Goal: Navigation & Orientation: Go to known website

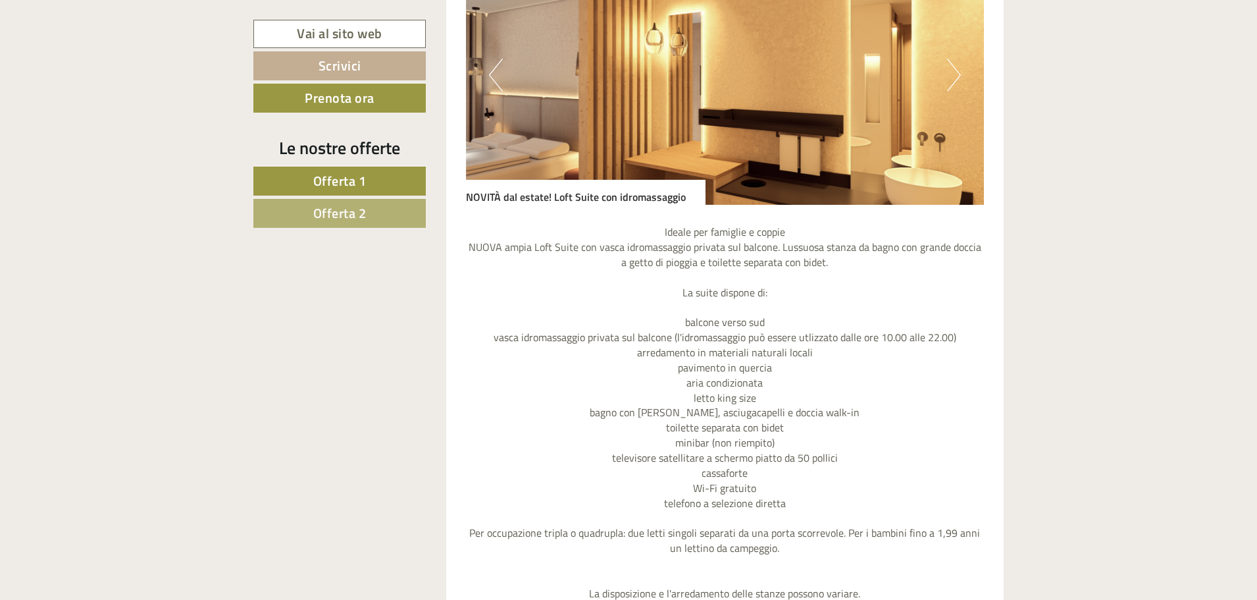
scroll to position [1382, 0]
click at [957, 74] on button "Next" at bounding box center [954, 74] width 14 height 33
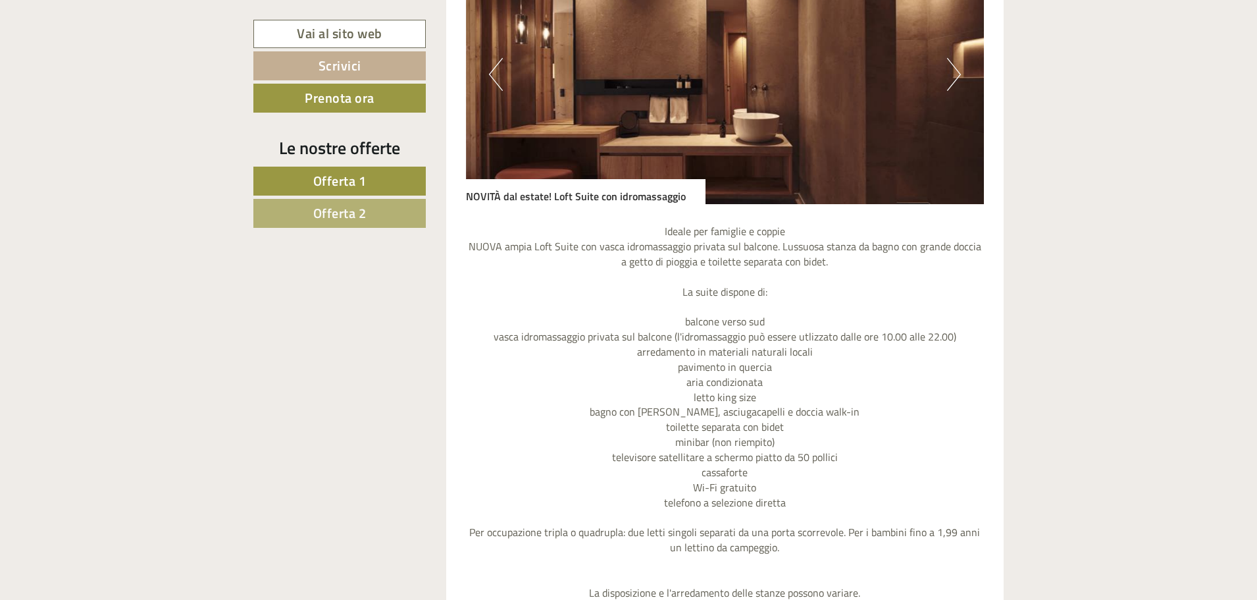
click at [956, 74] on button "Next" at bounding box center [954, 74] width 14 height 33
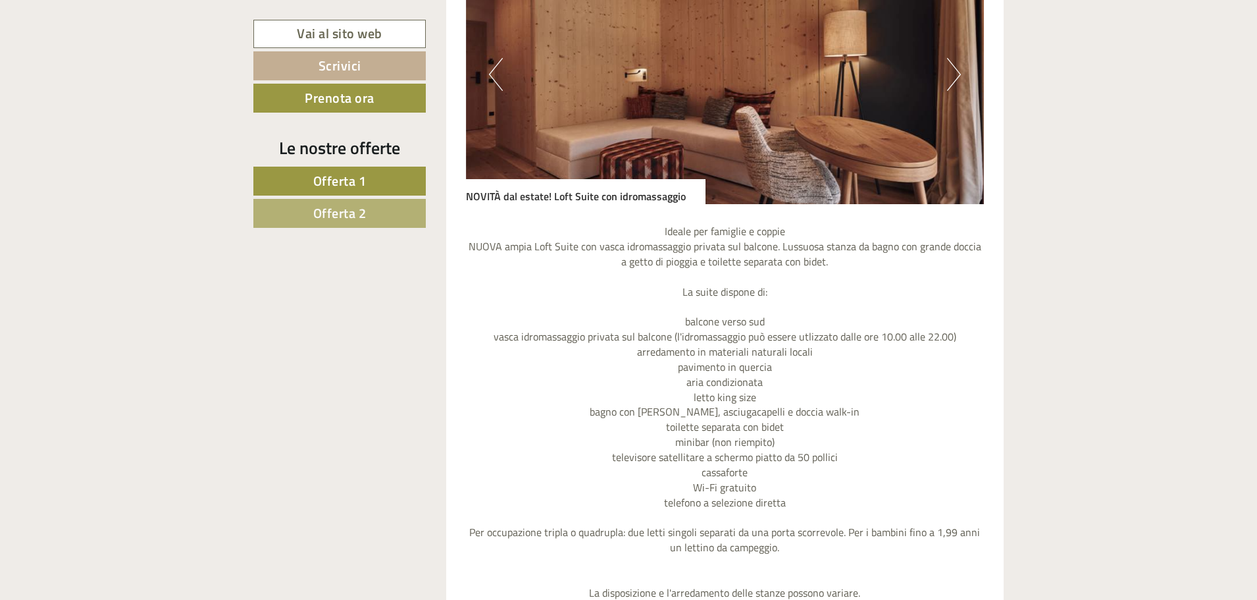
click at [956, 74] on button "Next" at bounding box center [954, 74] width 14 height 33
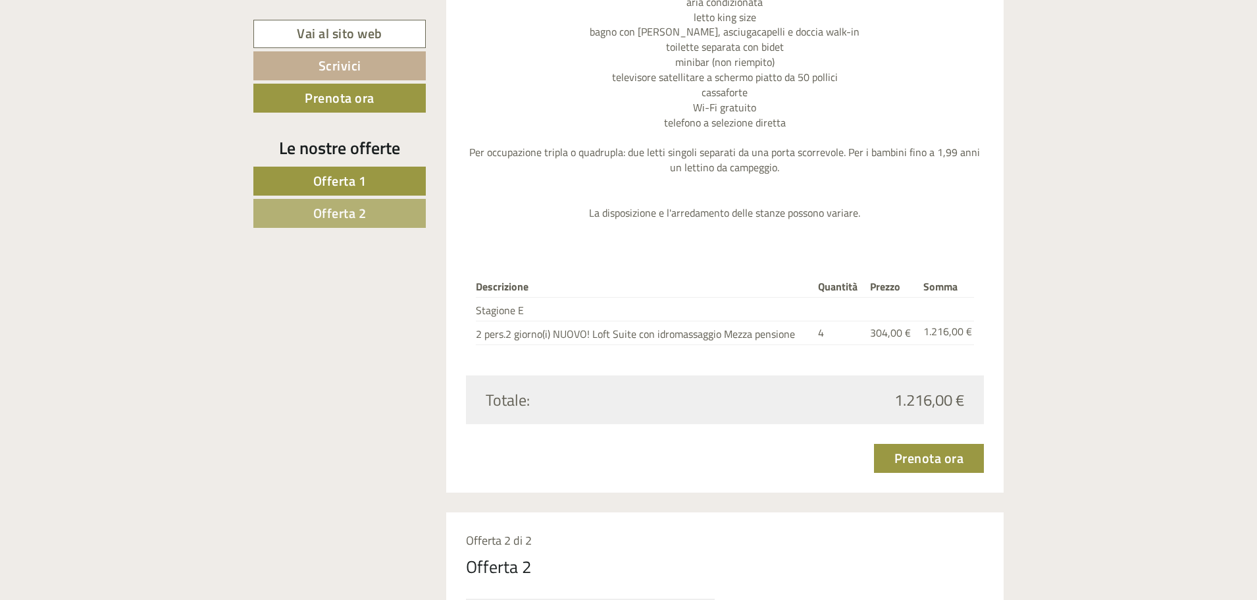
scroll to position [2172, 0]
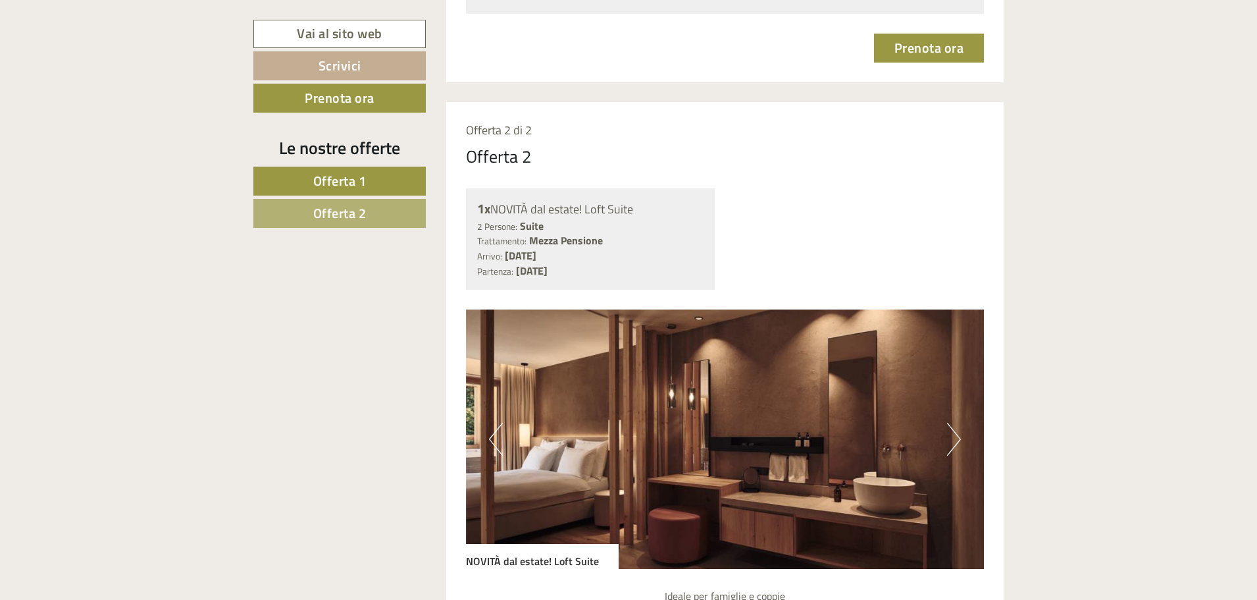
click at [951, 440] on button "Next" at bounding box center [954, 439] width 14 height 33
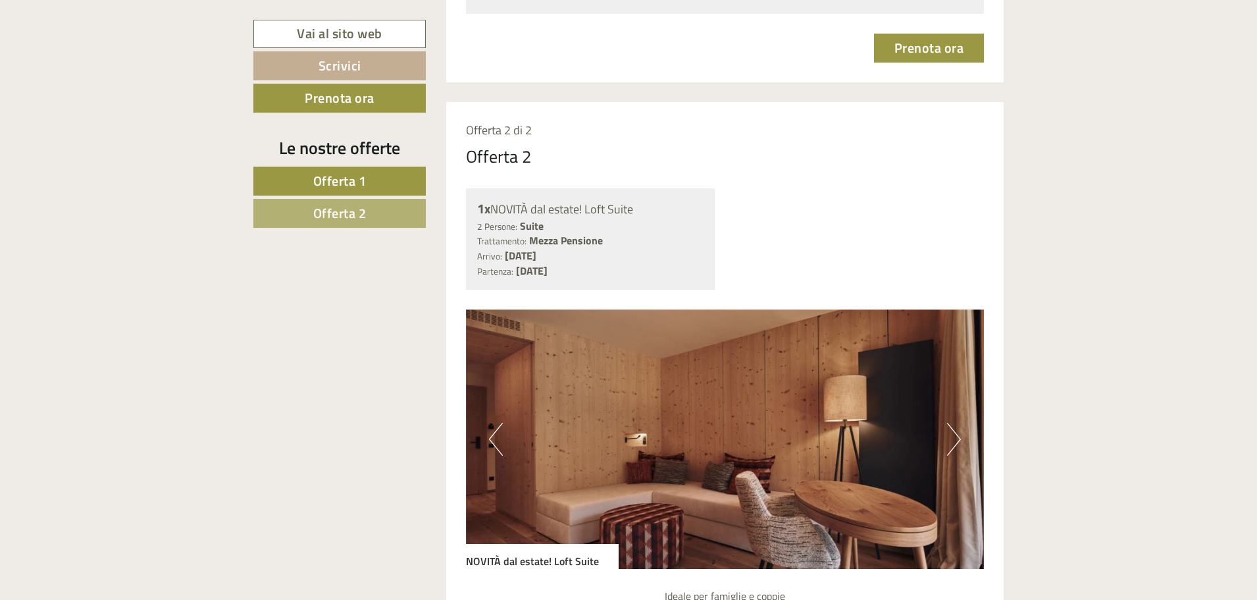
click at [951, 440] on button "Next" at bounding box center [954, 439] width 14 height 33
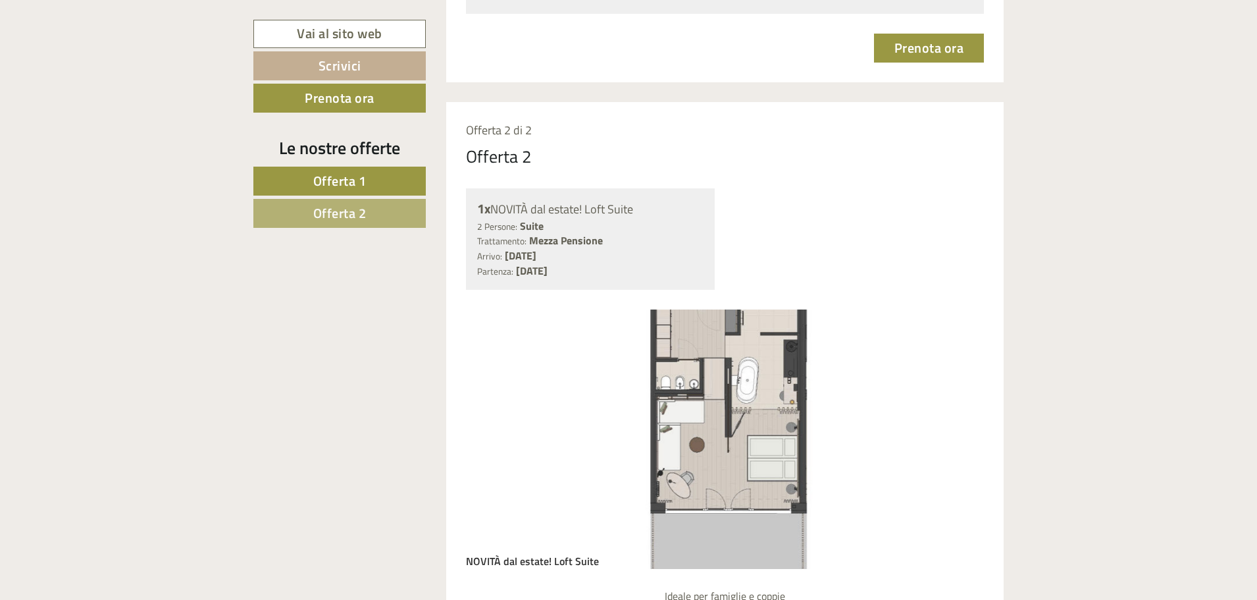
click at [951, 440] on button "Next" at bounding box center [954, 439] width 14 height 33
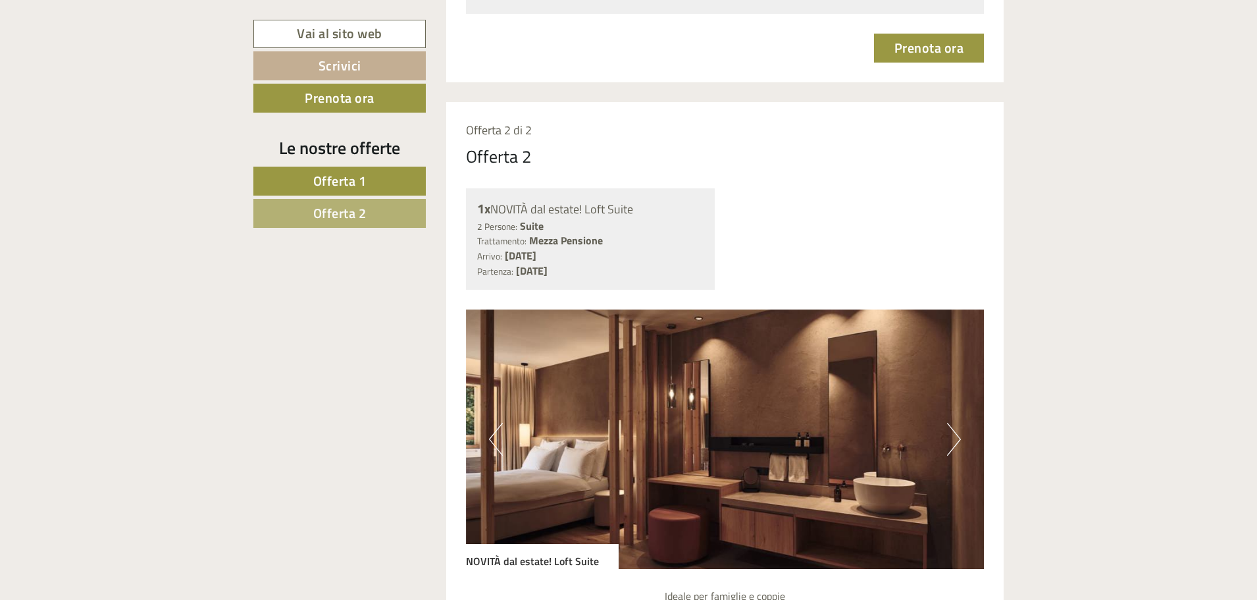
click at [955, 437] on button "Next" at bounding box center [954, 439] width 14 height 33
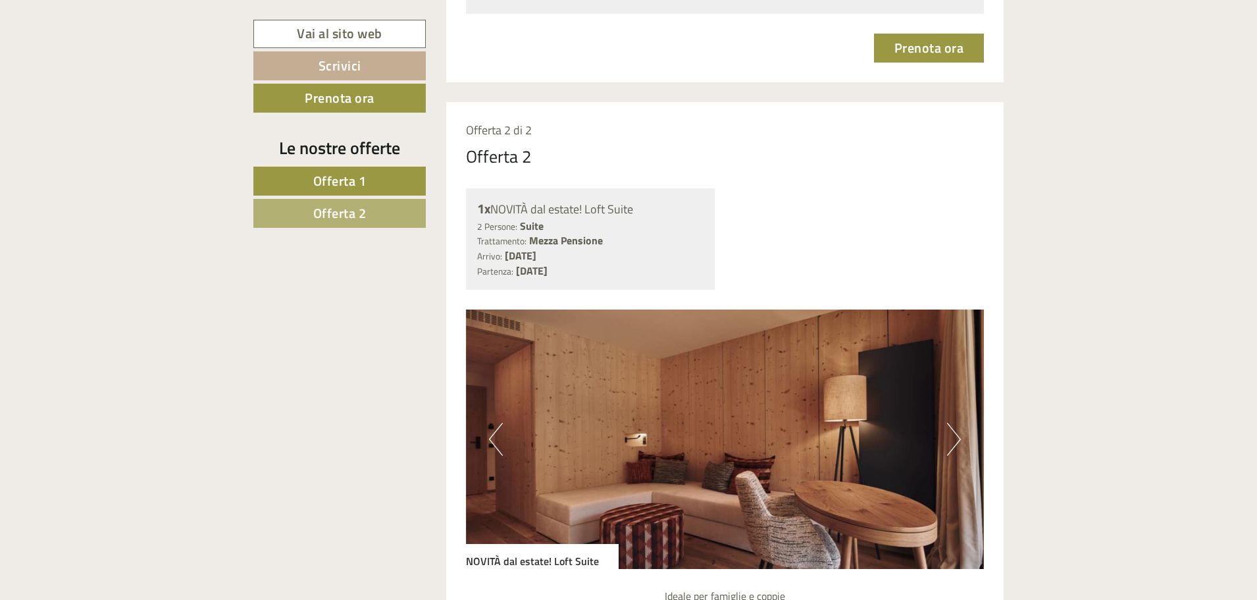
click at [955, 437] on button "Next" at bounding box center [954, 439] width 14 height 33
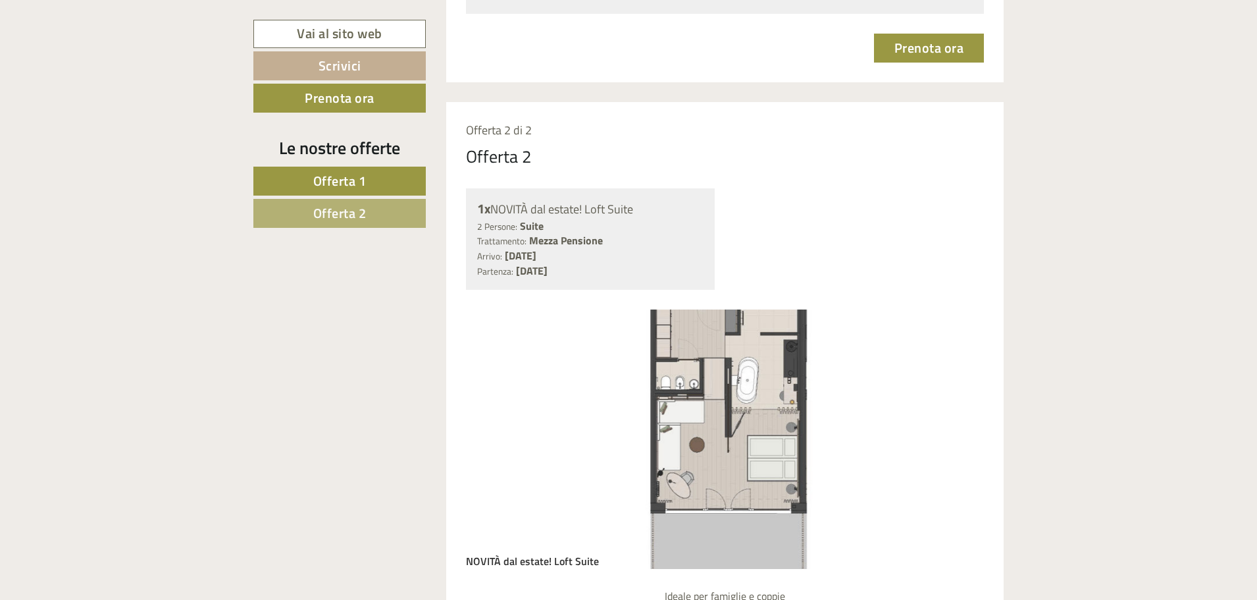
click at [955, 437] on button "Next" at bounding box center [954, 439] width 14 height 33
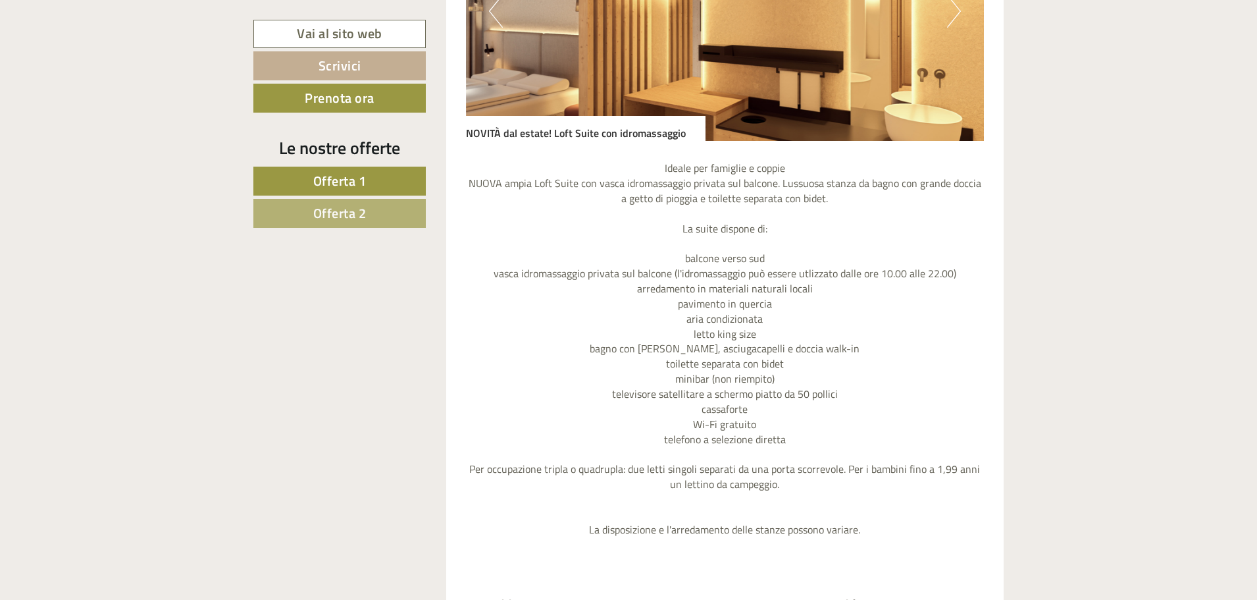
scroll to position [1185, 0]
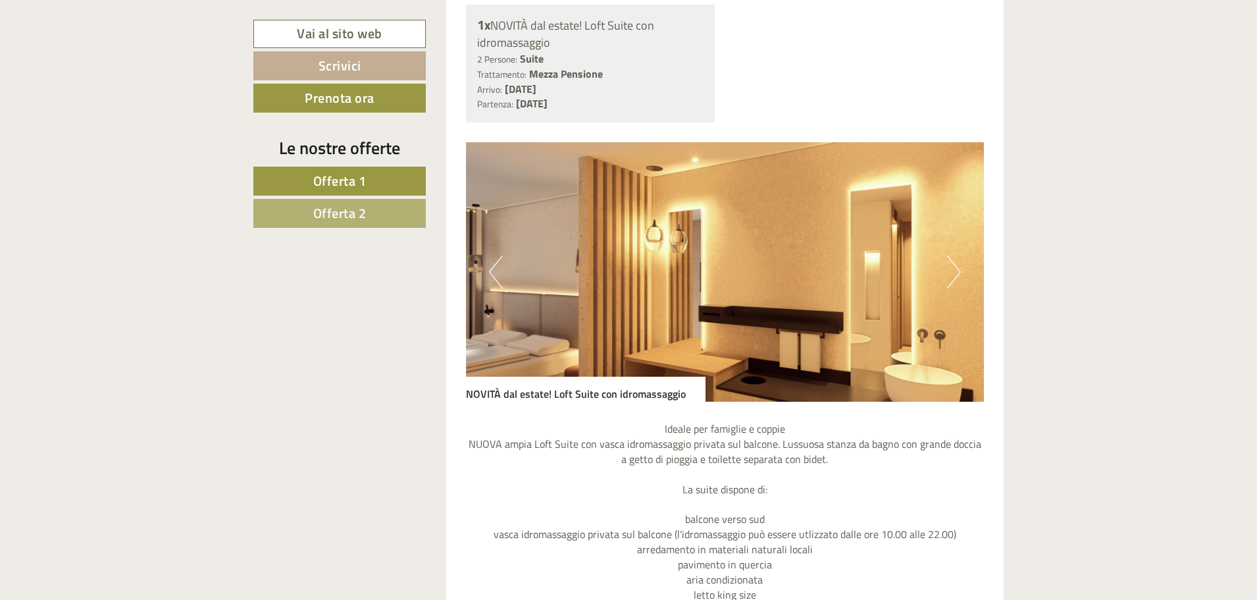
click at [958, 271] on button "Next" at bounding box center [954, 271] width 14 height 33
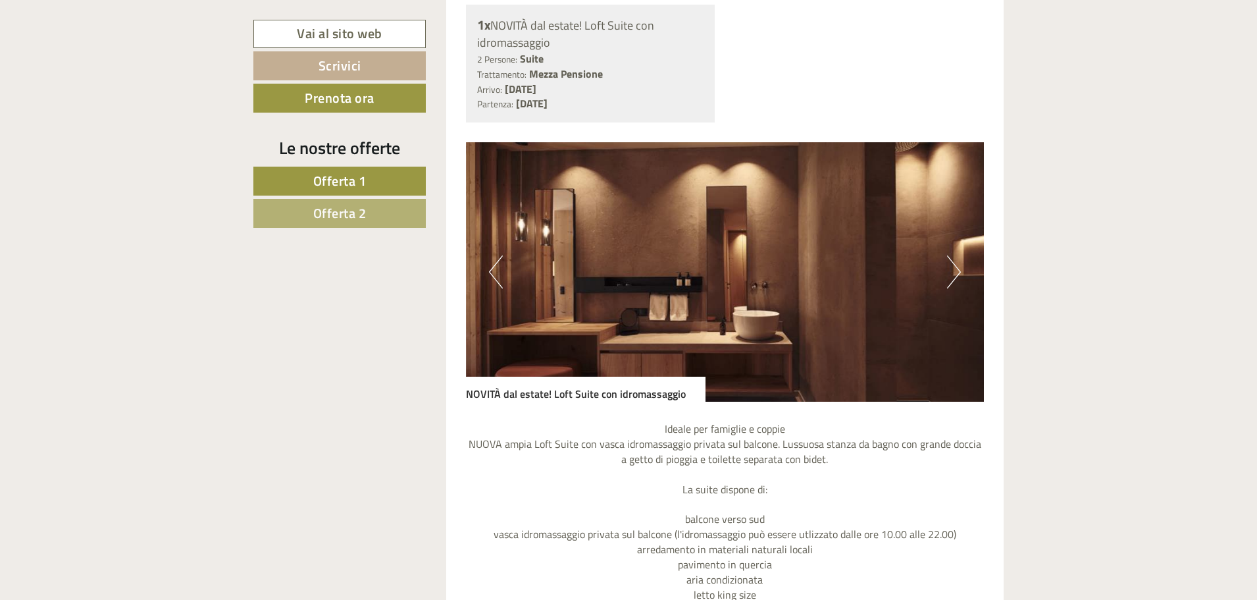
click at [958, 271] on button "Next" at bounding box center [954, 271] width 14 height 33
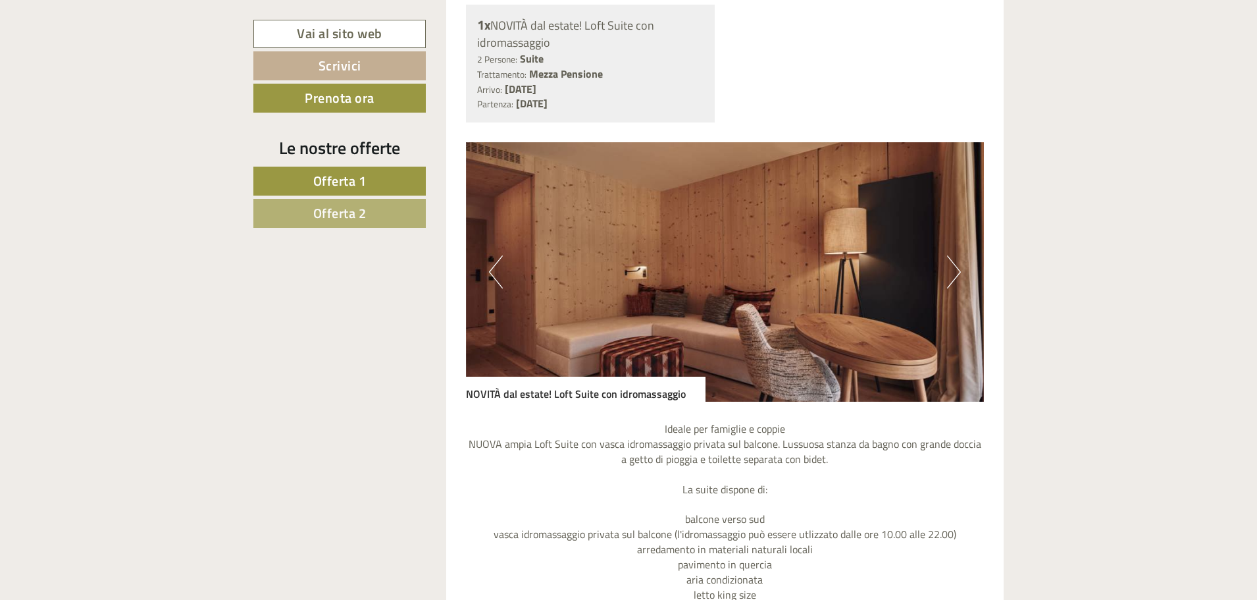
click at [958, 271] on button "Next" at bounding box center [954, 271] width 14 height 33
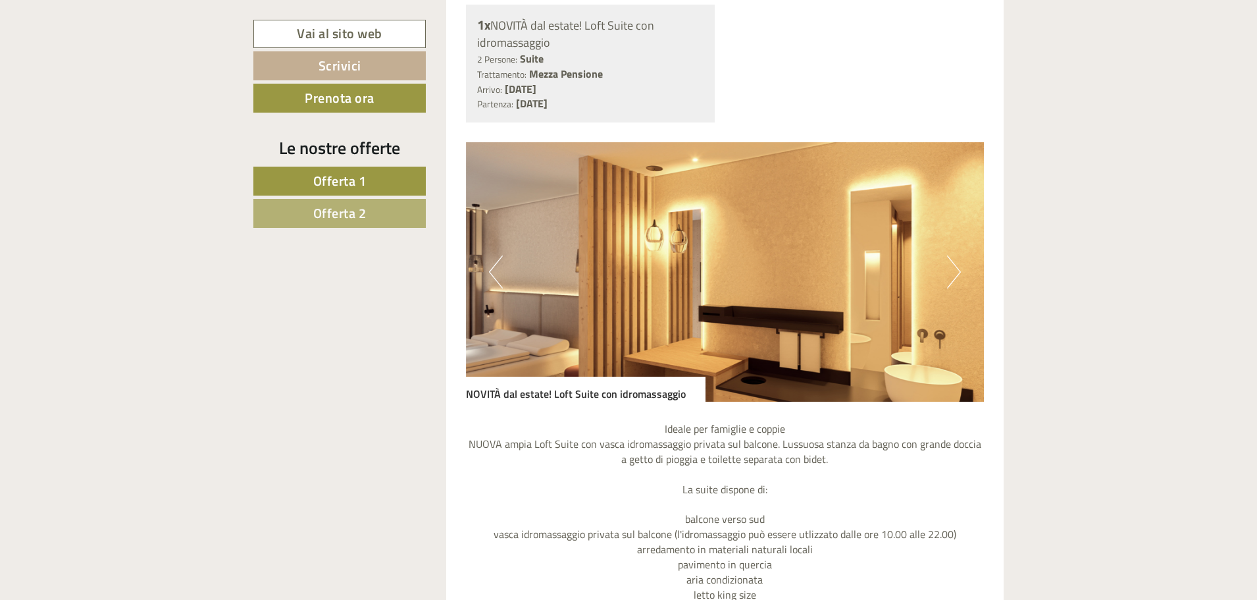
click at [958, 271] on button "Next" at bounding box center [954, 271] width 14 height 33
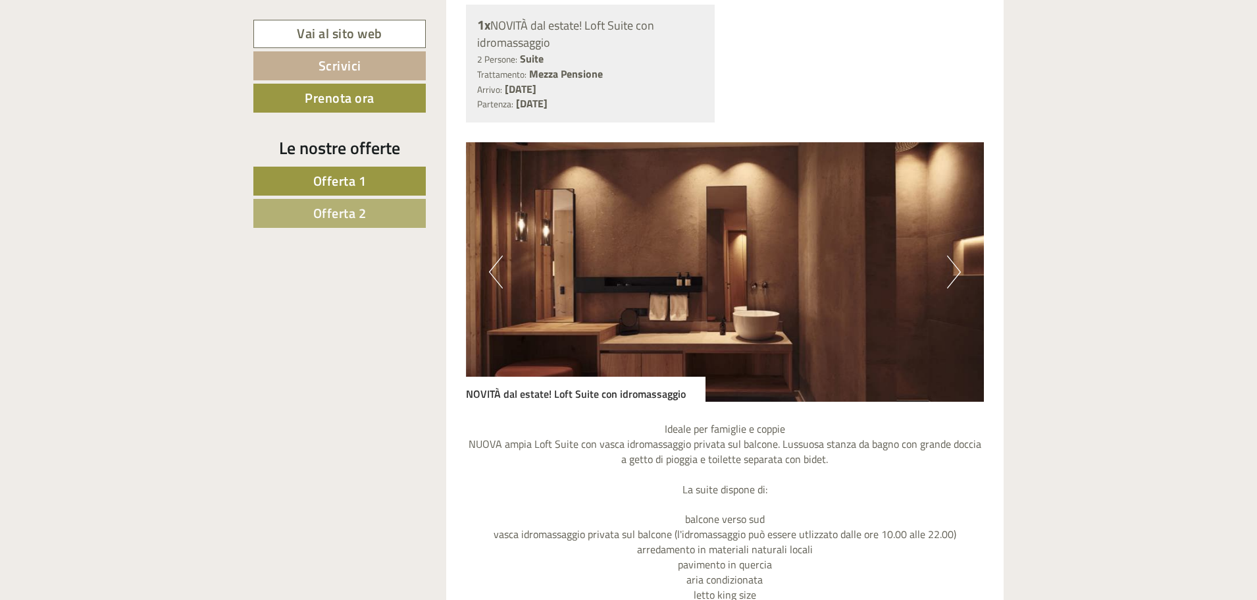
click at [958, 271] on button "Next" at bounding box center [954, 271] width 14 height 33
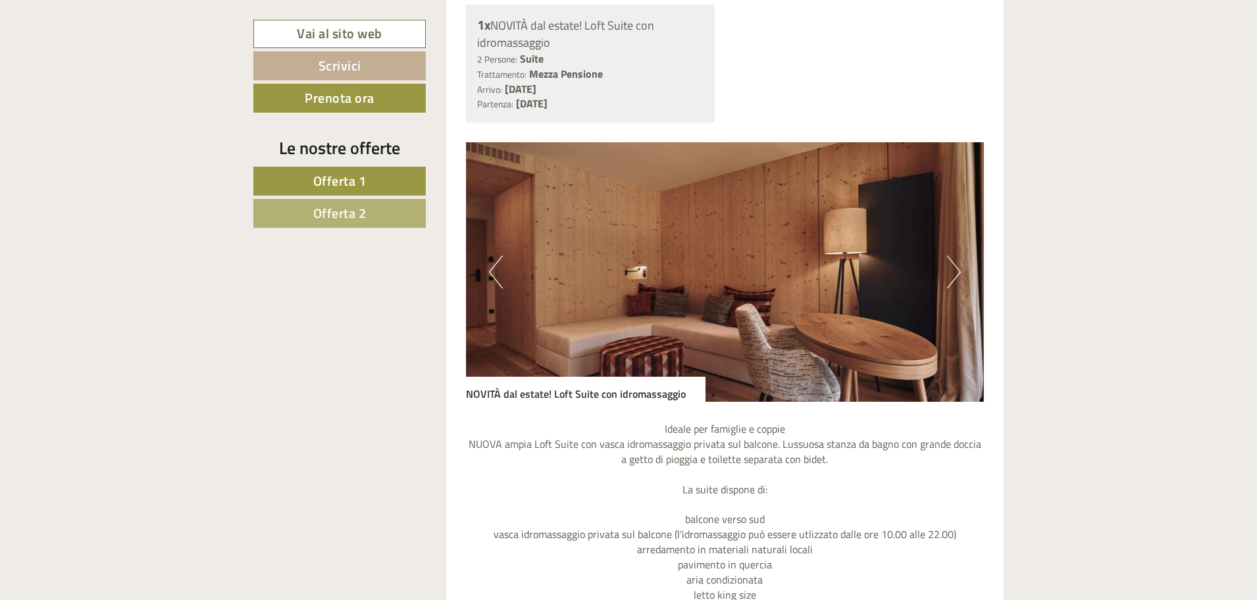
click at [958, 271] on button "Next" at bounding box center [954, 271] width 14 height 33
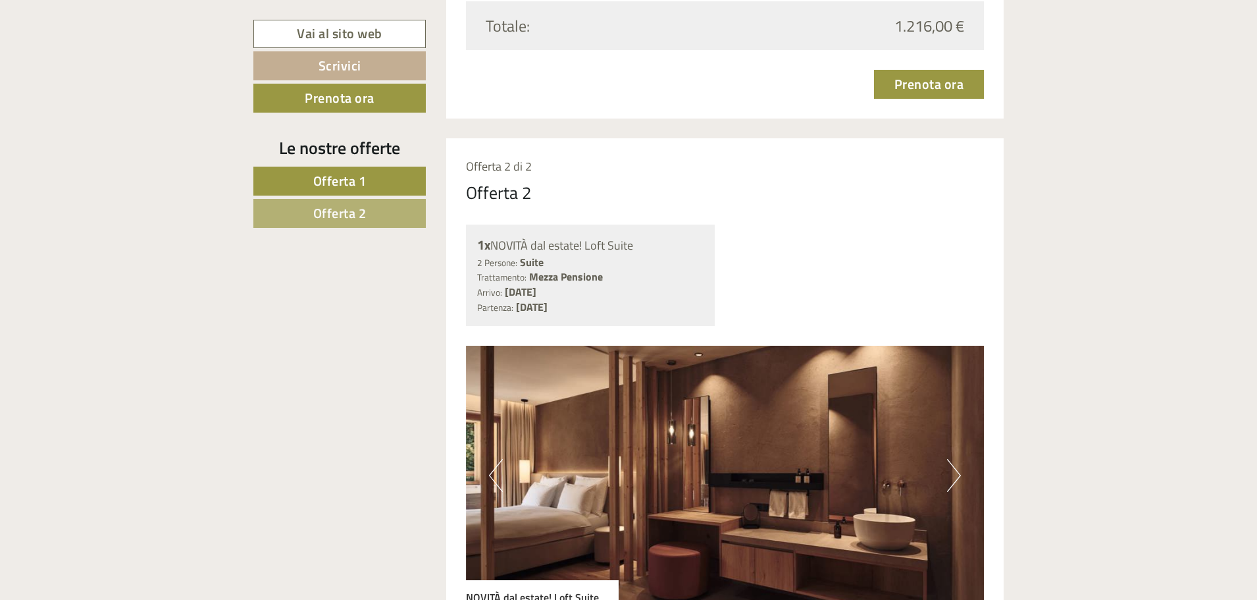
scroll to position [2238, 0]
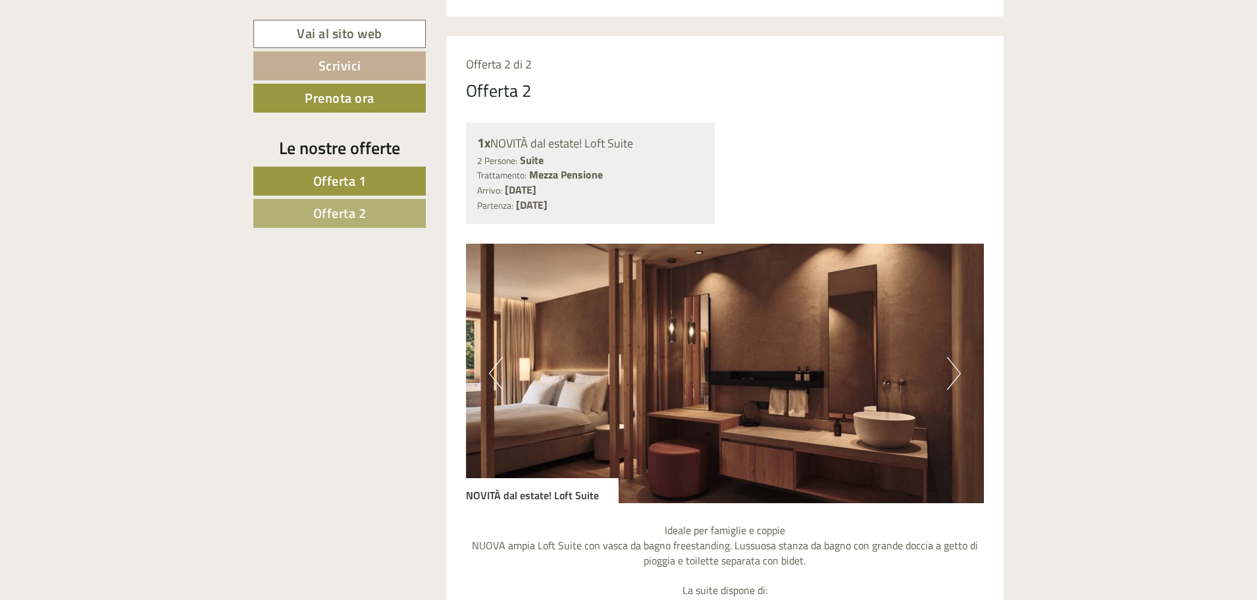
click at [960, 370] on button "Next" at bounding box center [954, 373] width 14 height 33
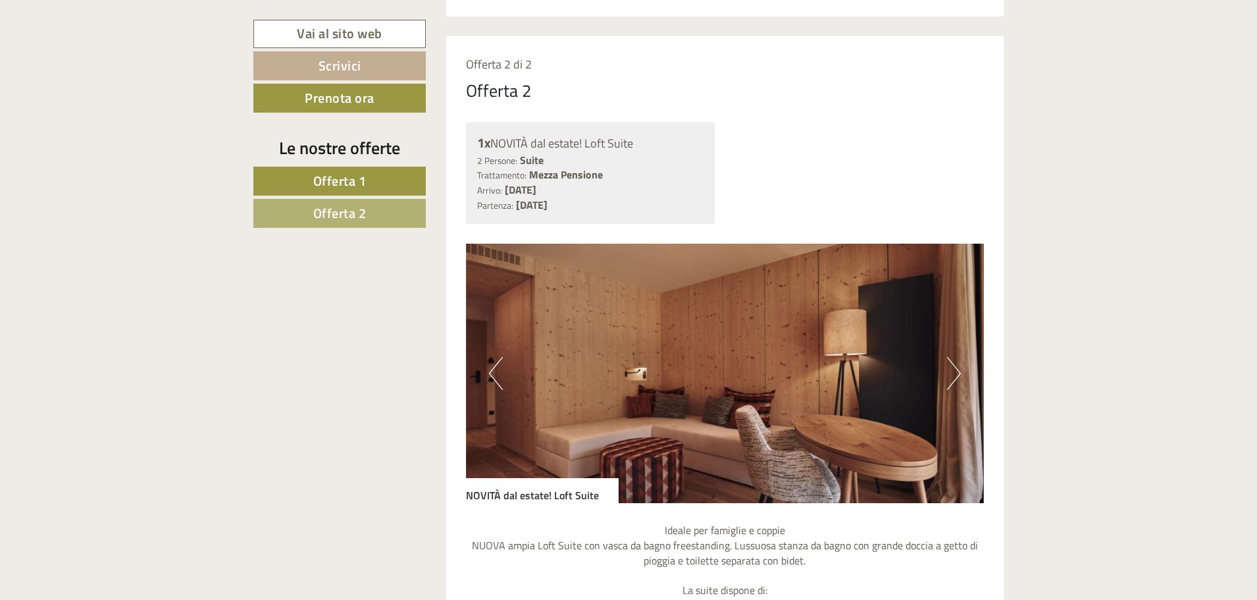
click at [960, 370] on button "Next" at bounding box center [954, 373] width 14 height 33
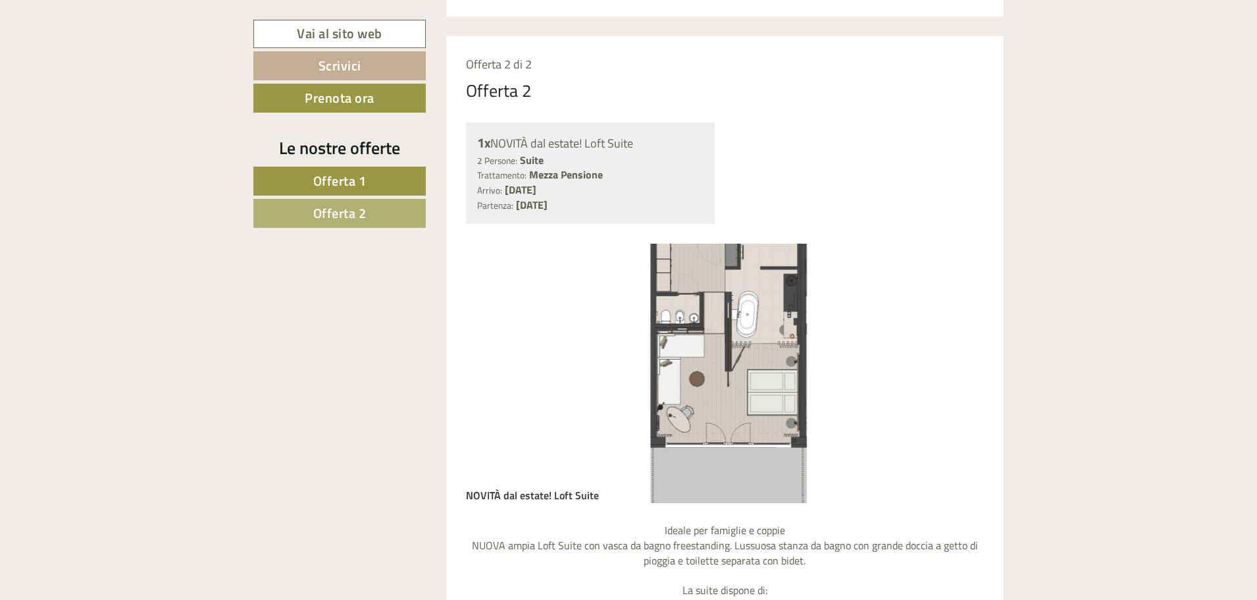
click at [373, 370] on div "Vai al sito web Scrivici Prenota ora Le nostre offerte Offerta 1 Offerta 2 Una …" at bounding box center [629, 166] width 770 height 3459
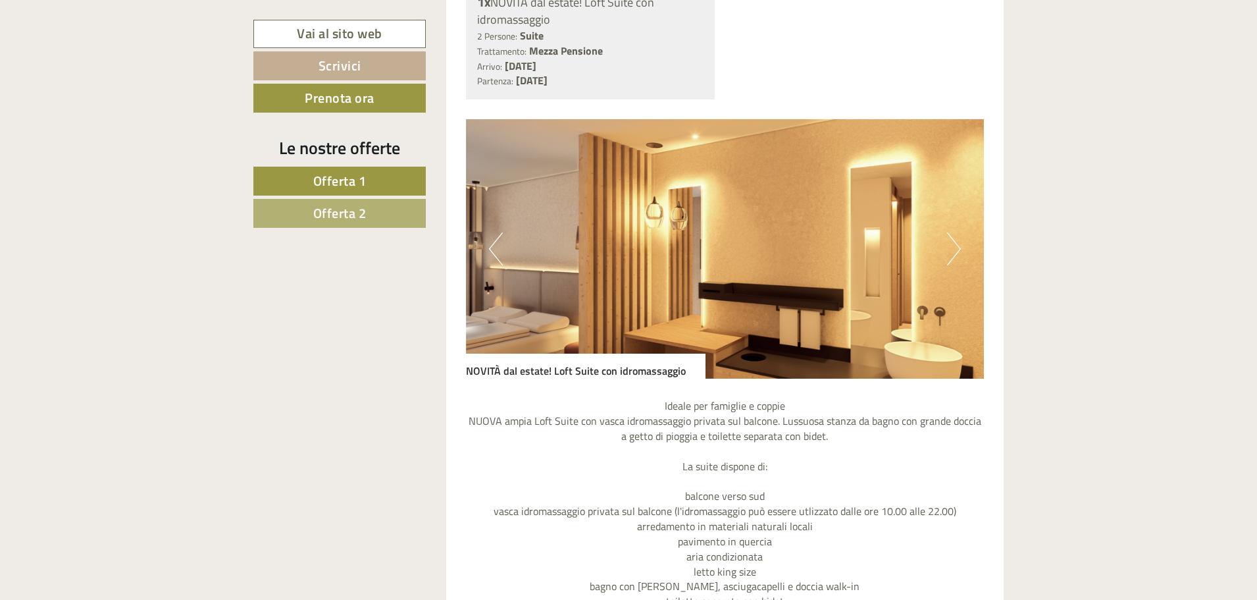
scroll to position [1185, 0]
